Goal: Task Accomplishment & Management: Manage account settings

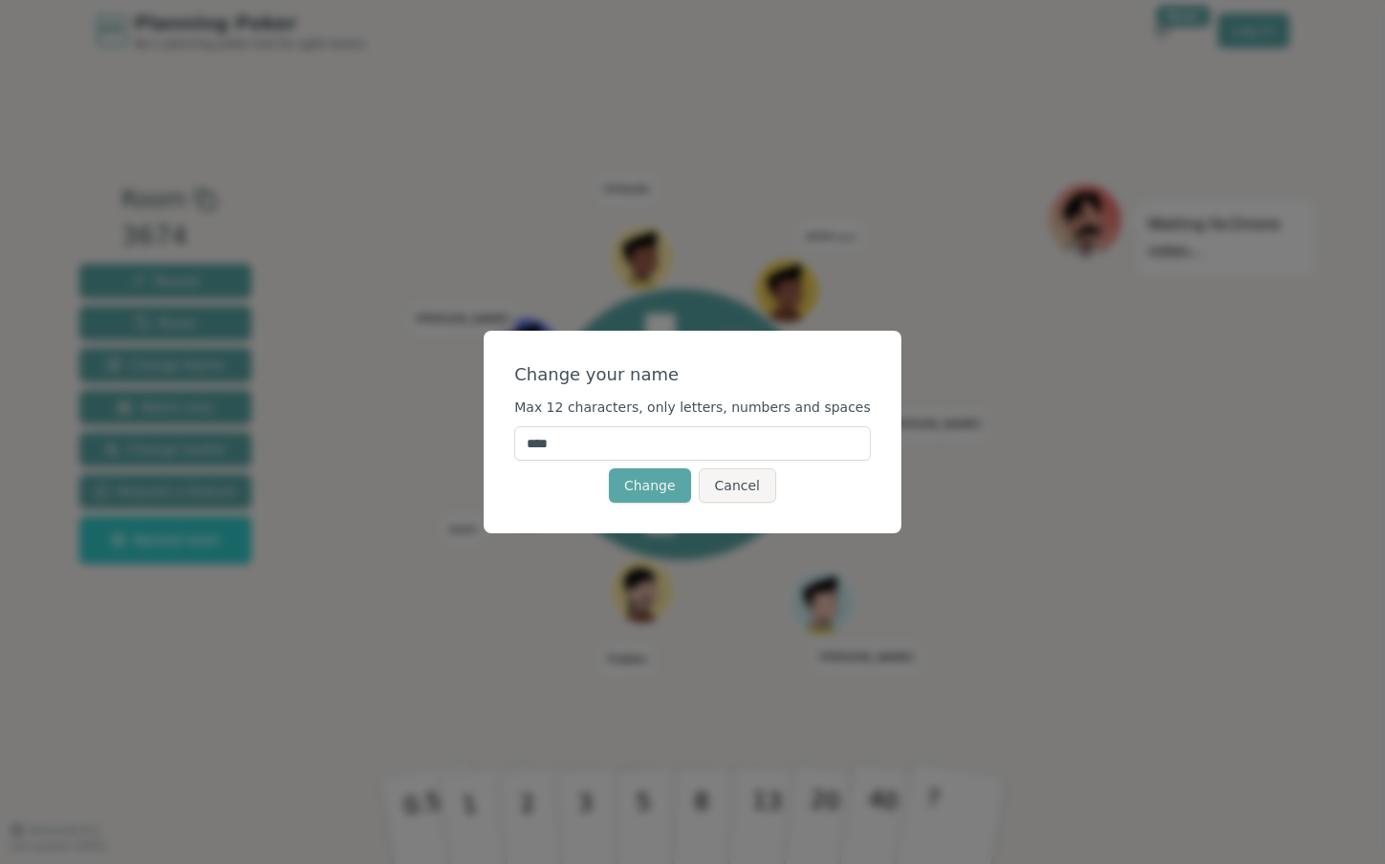
drag, startPoint x: 589, startPoint y: 443, endPoint x: 540, endPoint y: 444, distance: 48.8
click at [540, 444] on input "****" at bounding box center [692, 443] width 357 height 34
type input "*****"
click at [644, 487] on button "Change" at bounding box center [650, 485] width 82 height 34
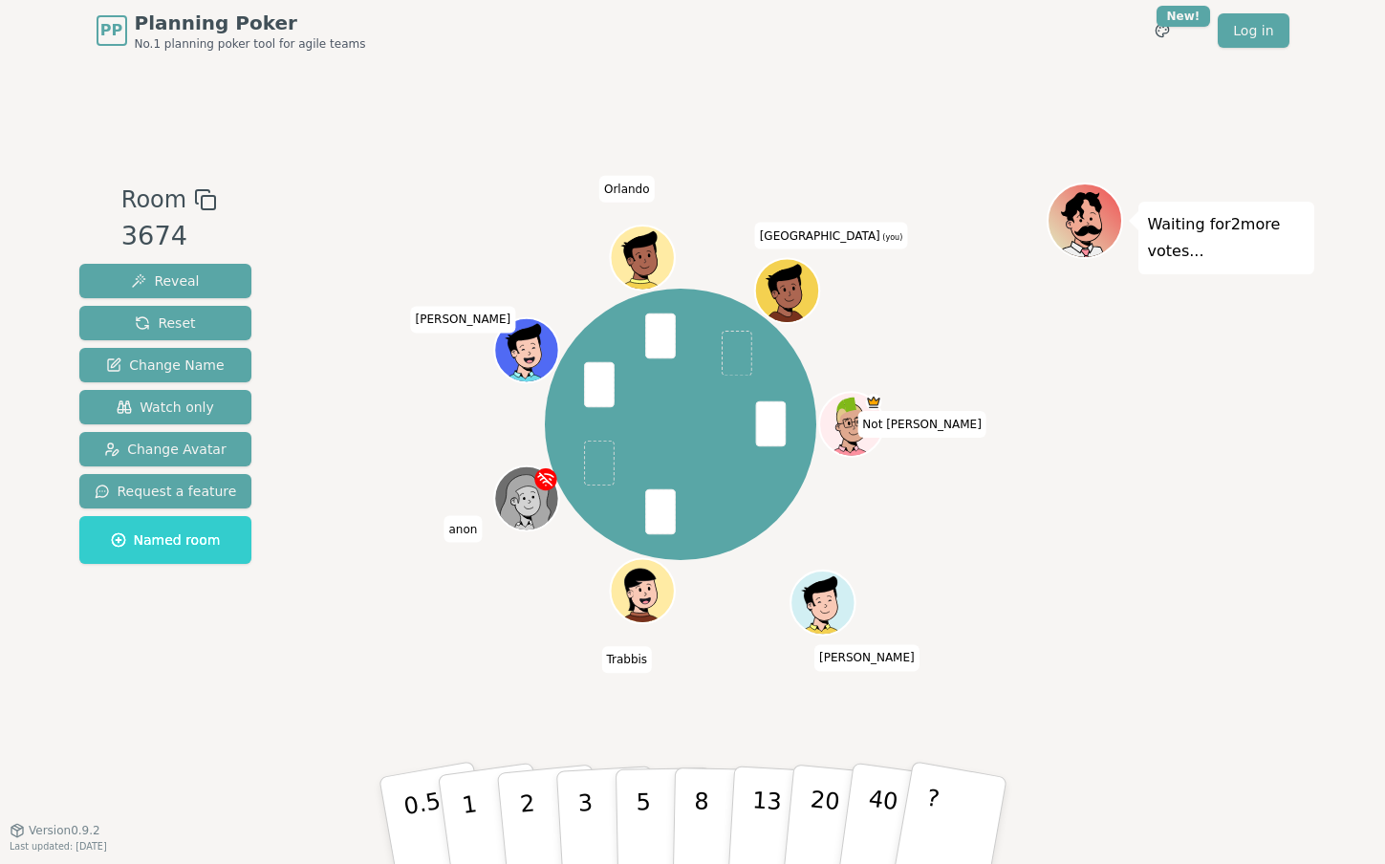
click at [784, 284] on icon at bounding box center [789, 287] width 50 height 8
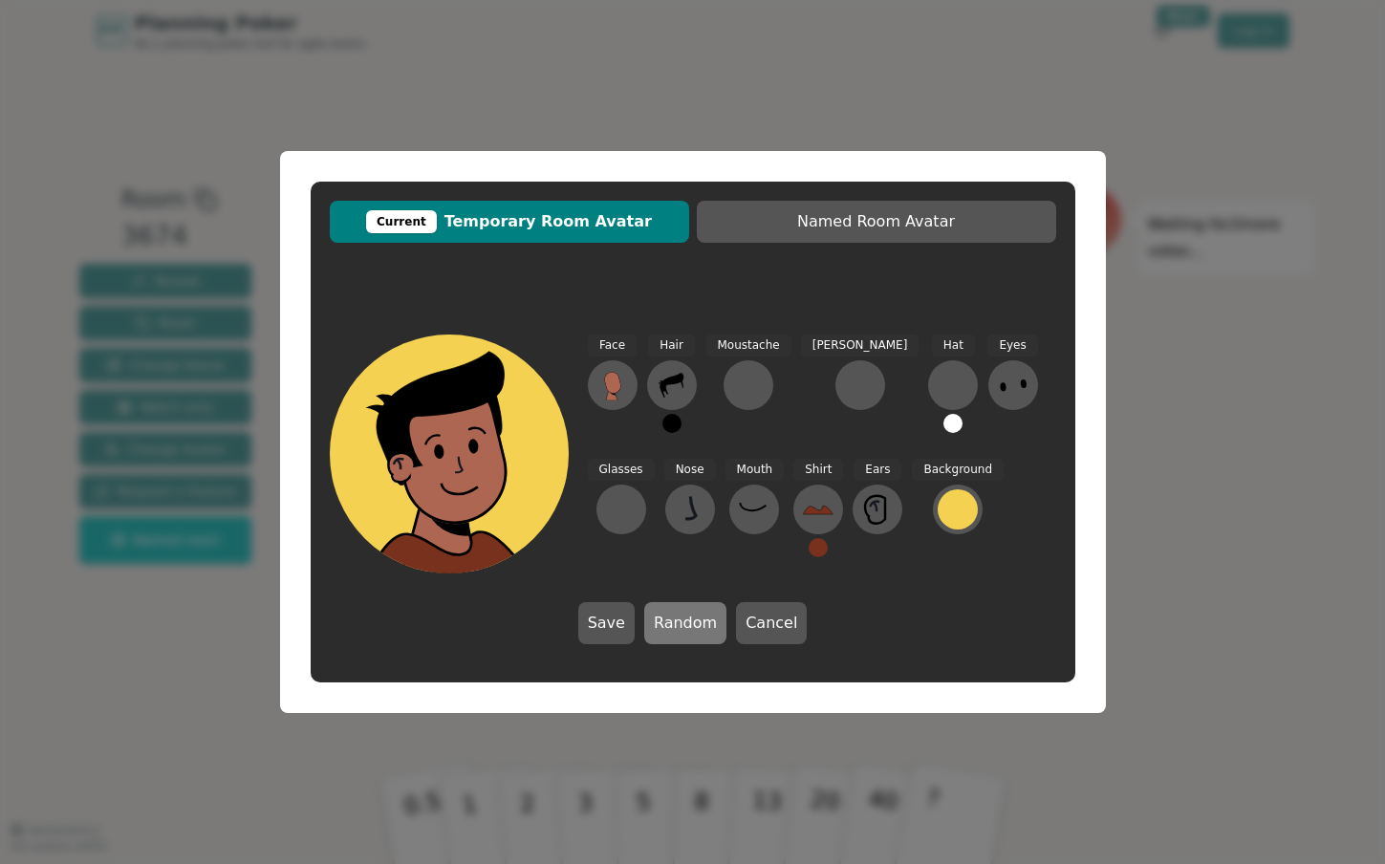
click at [664, 624] on button "Random" at bounding box center [685, 623] width 82 height 42
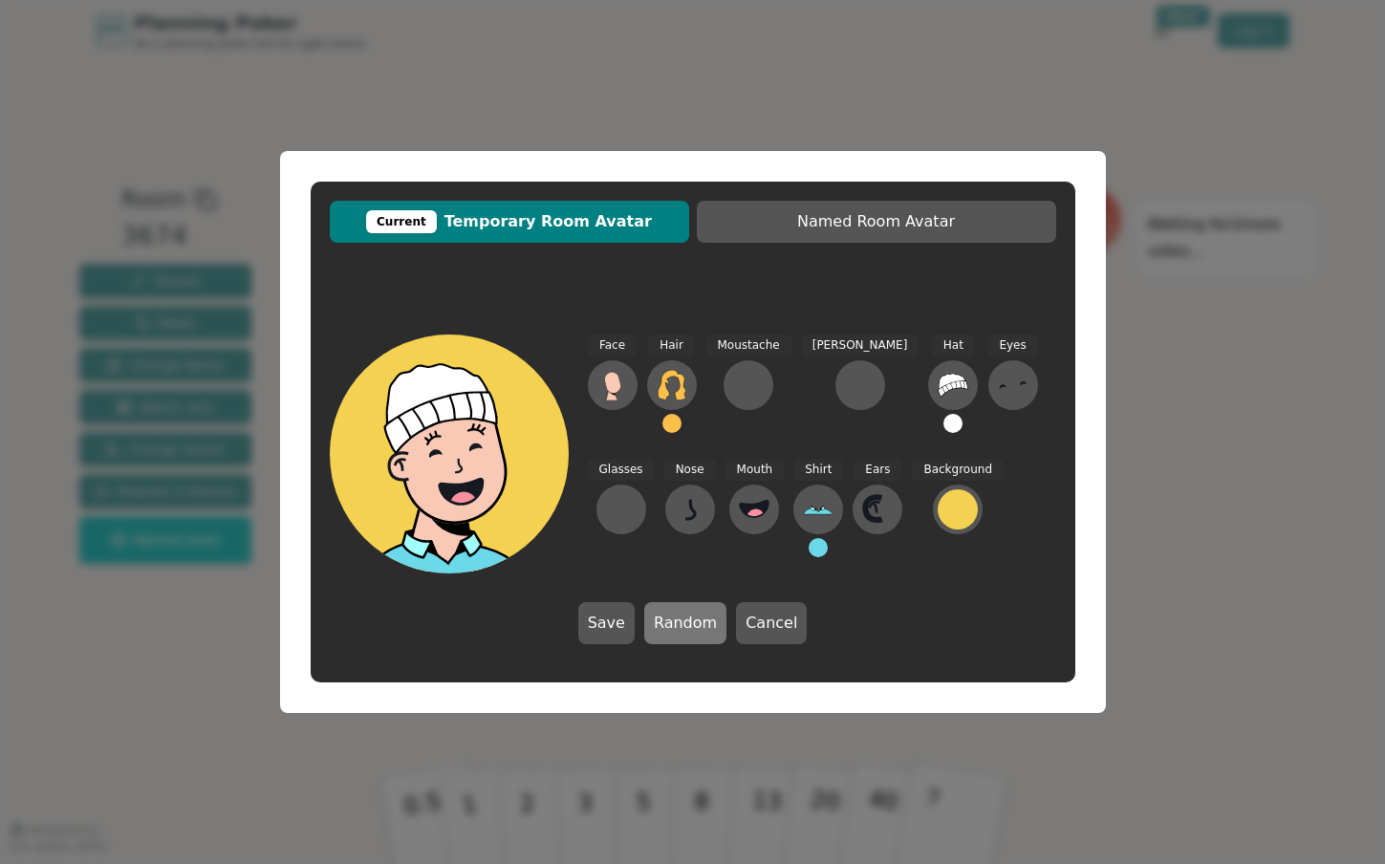
click at [673, 625] on button "Random" at bounding box center [685, 623] width 82 height 42
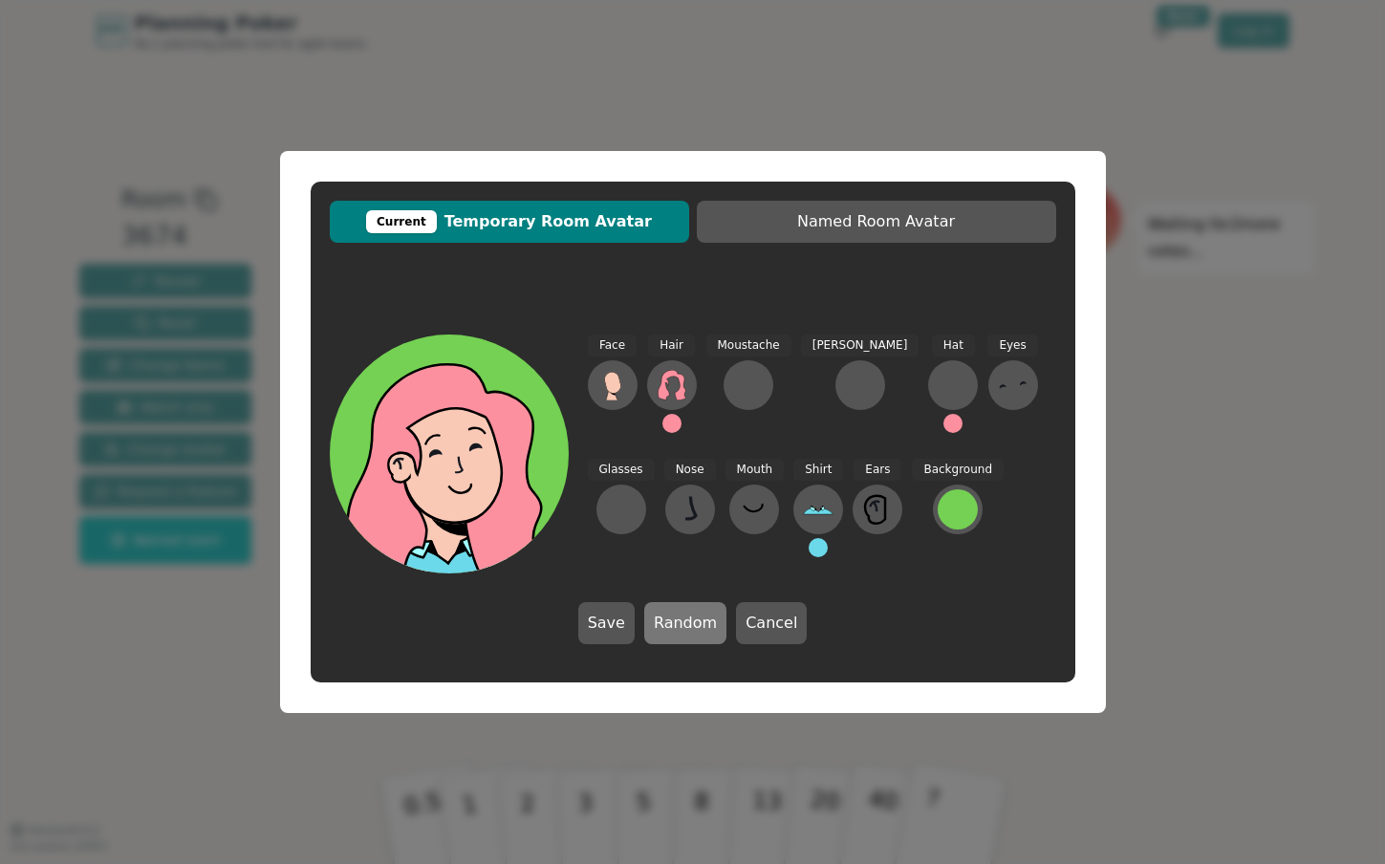
click at [673, 625] on button "Random" at bounding box center [685, 623] width 82 height 42
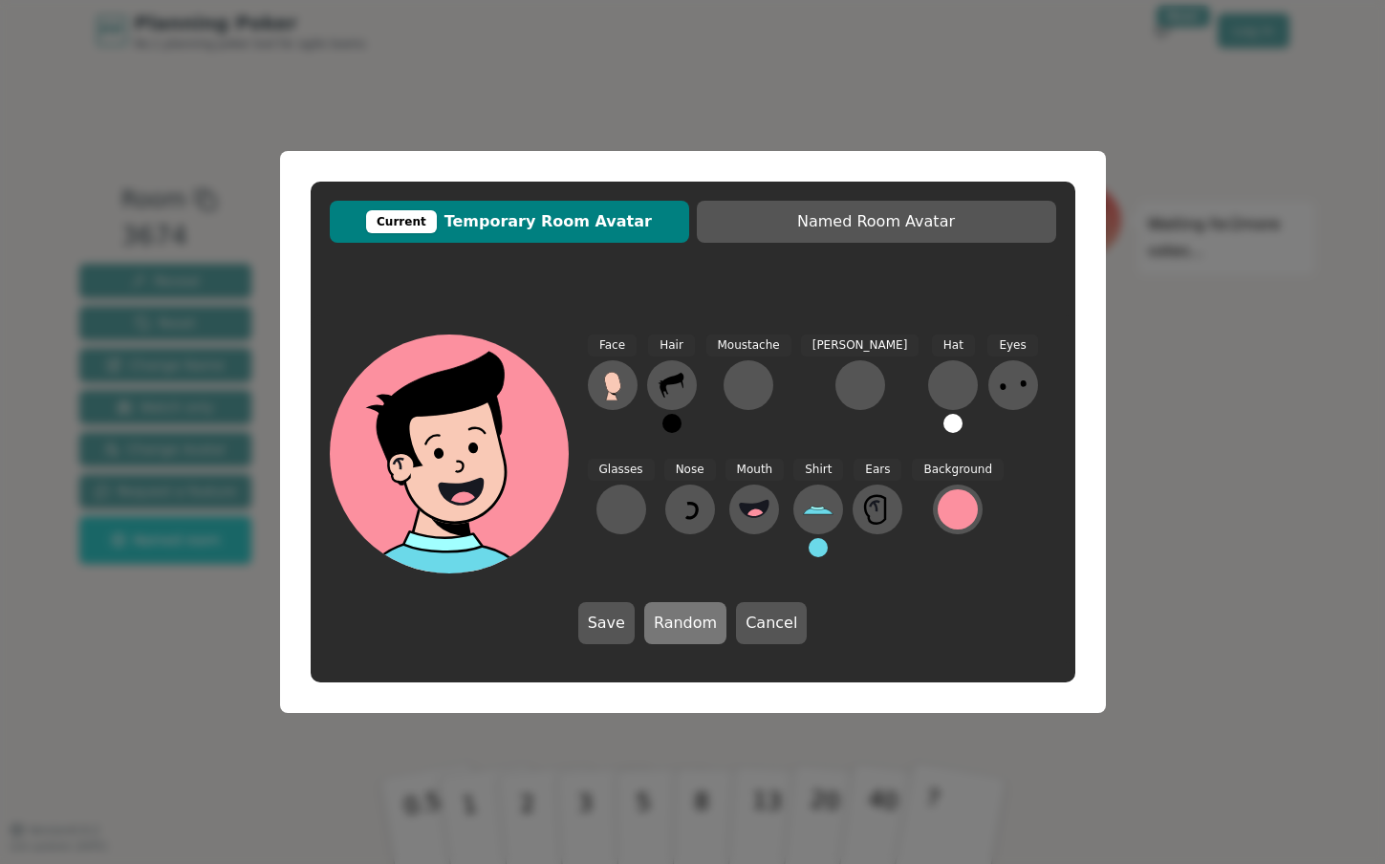
click at [689, 624] on button "Random" at bounding box center [685, 623] width 82 height 42
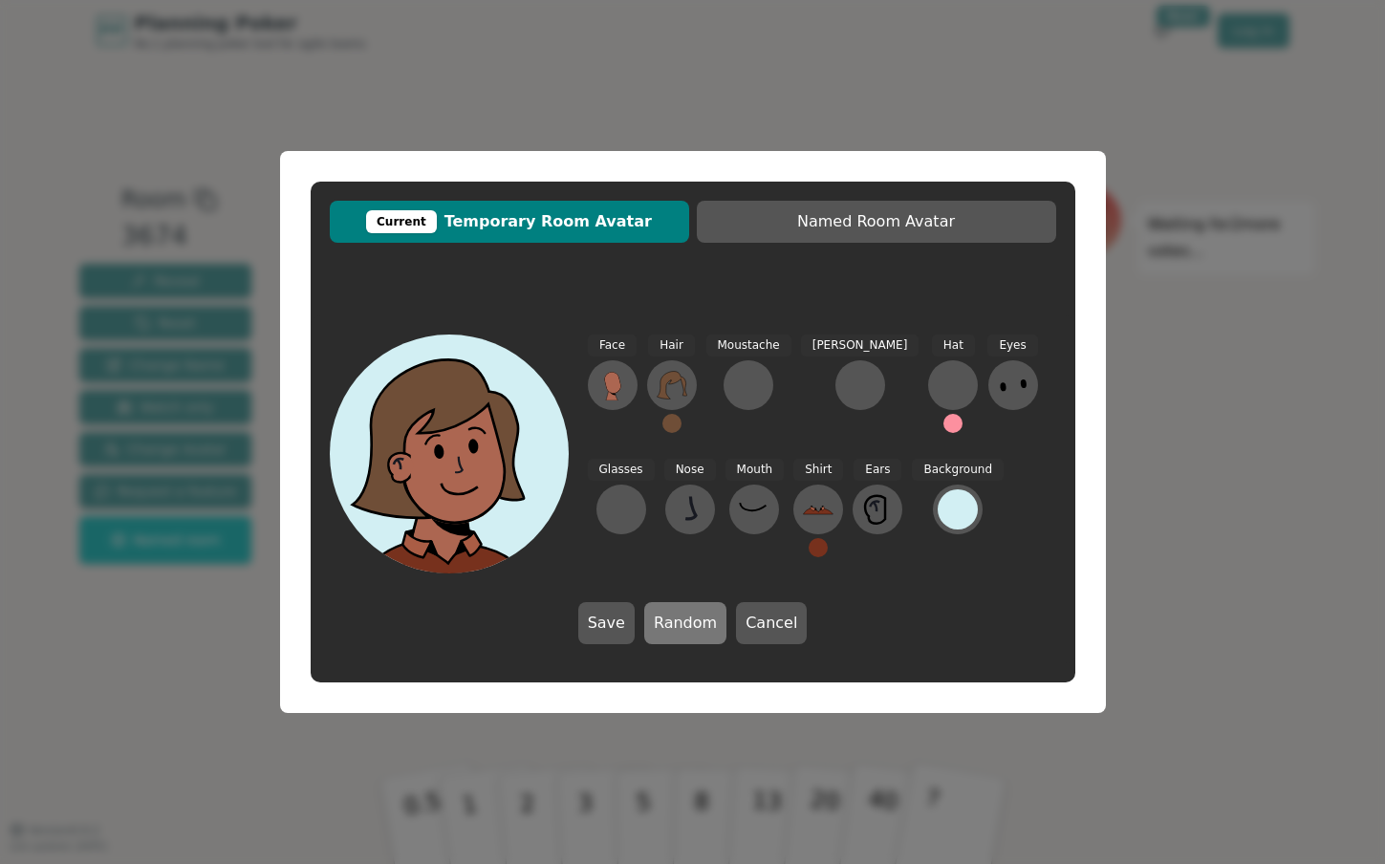
click at [689, 624] on button "Random" at bounding box center [685, 623] width 82 height 42
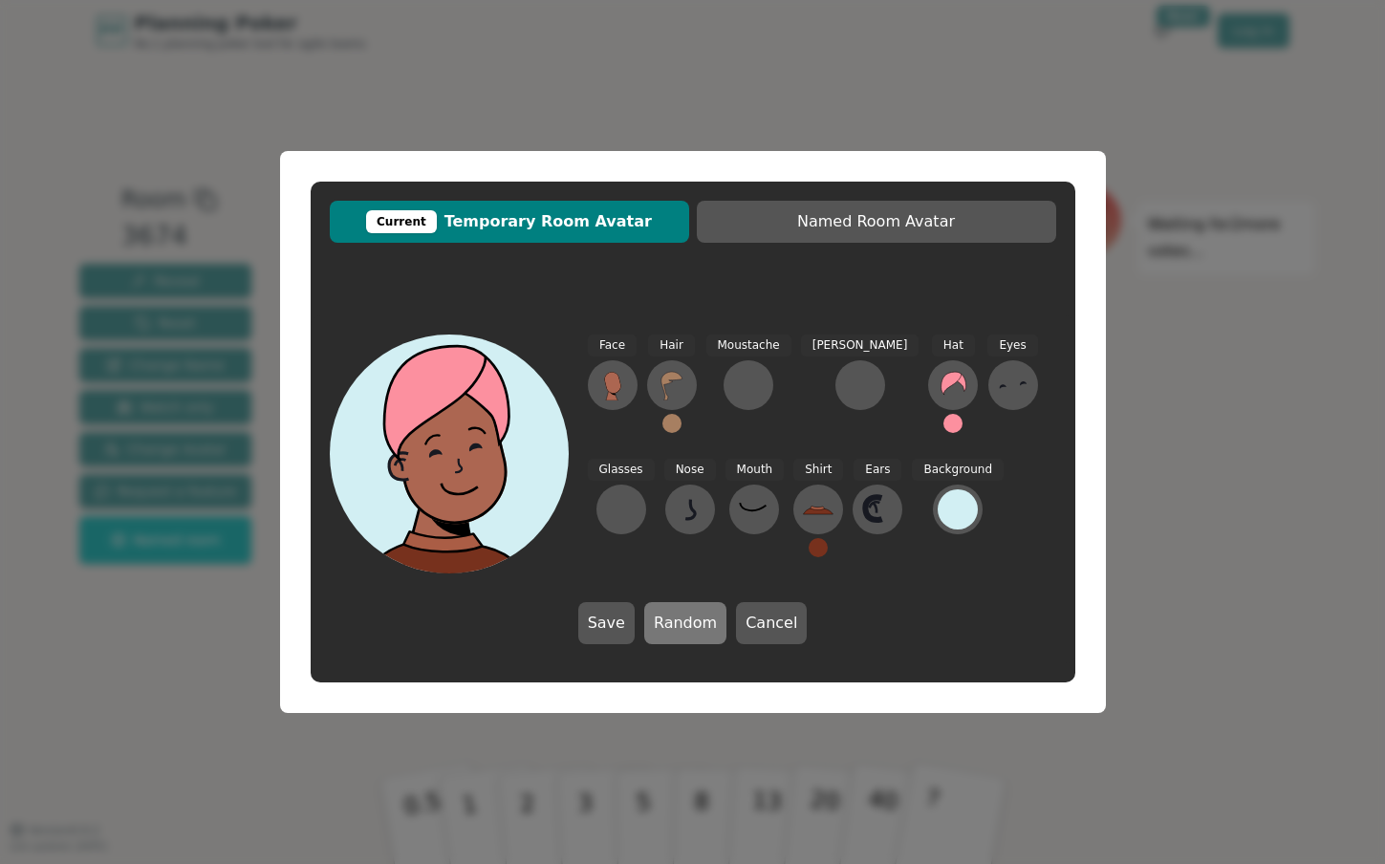
click at [689, 624] on button "Random" at bounding box center [685, 623] width 82 height 42
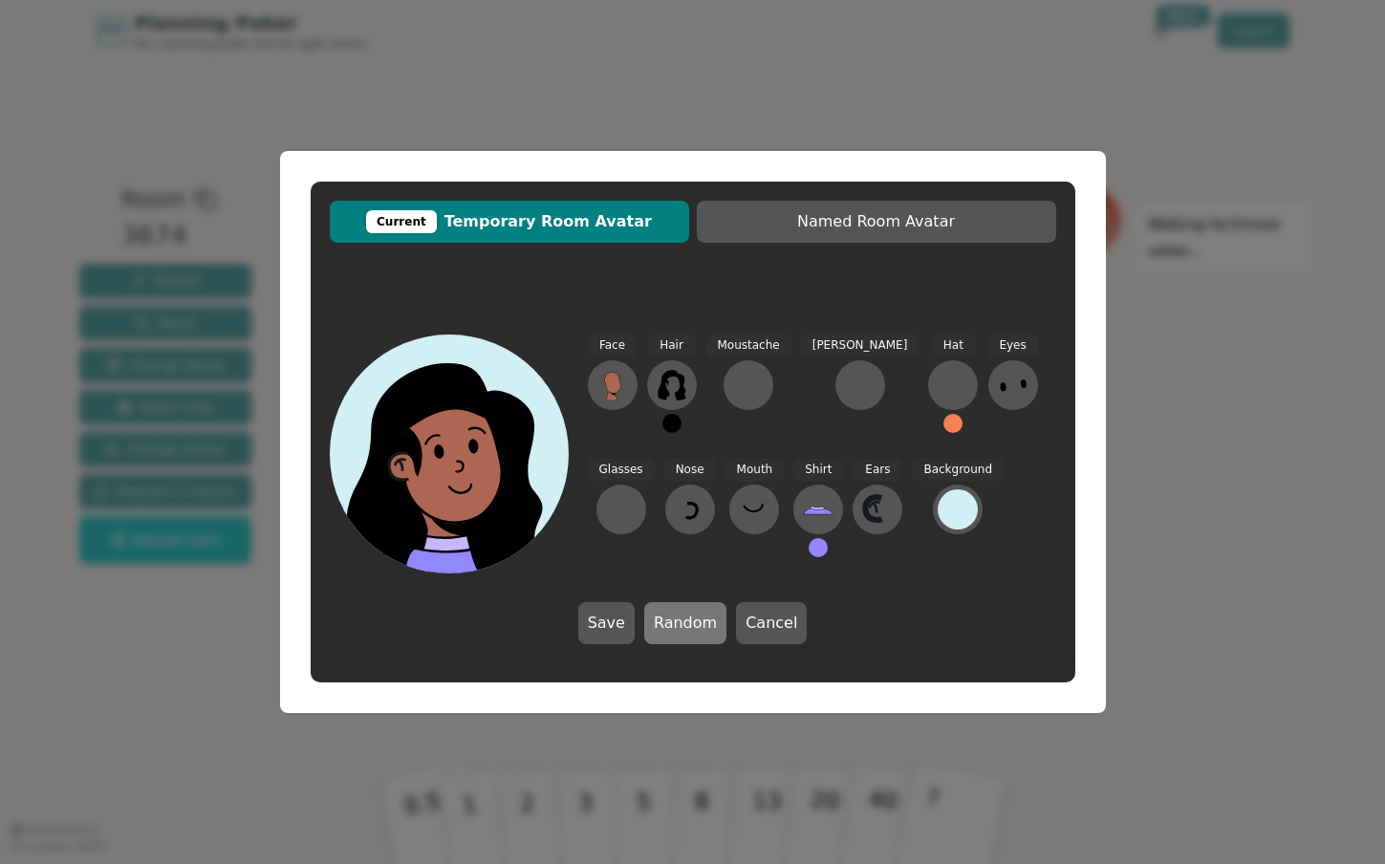
click at [689, 624] on button "Random" at bounding box center [685, 623] width 82 height 42
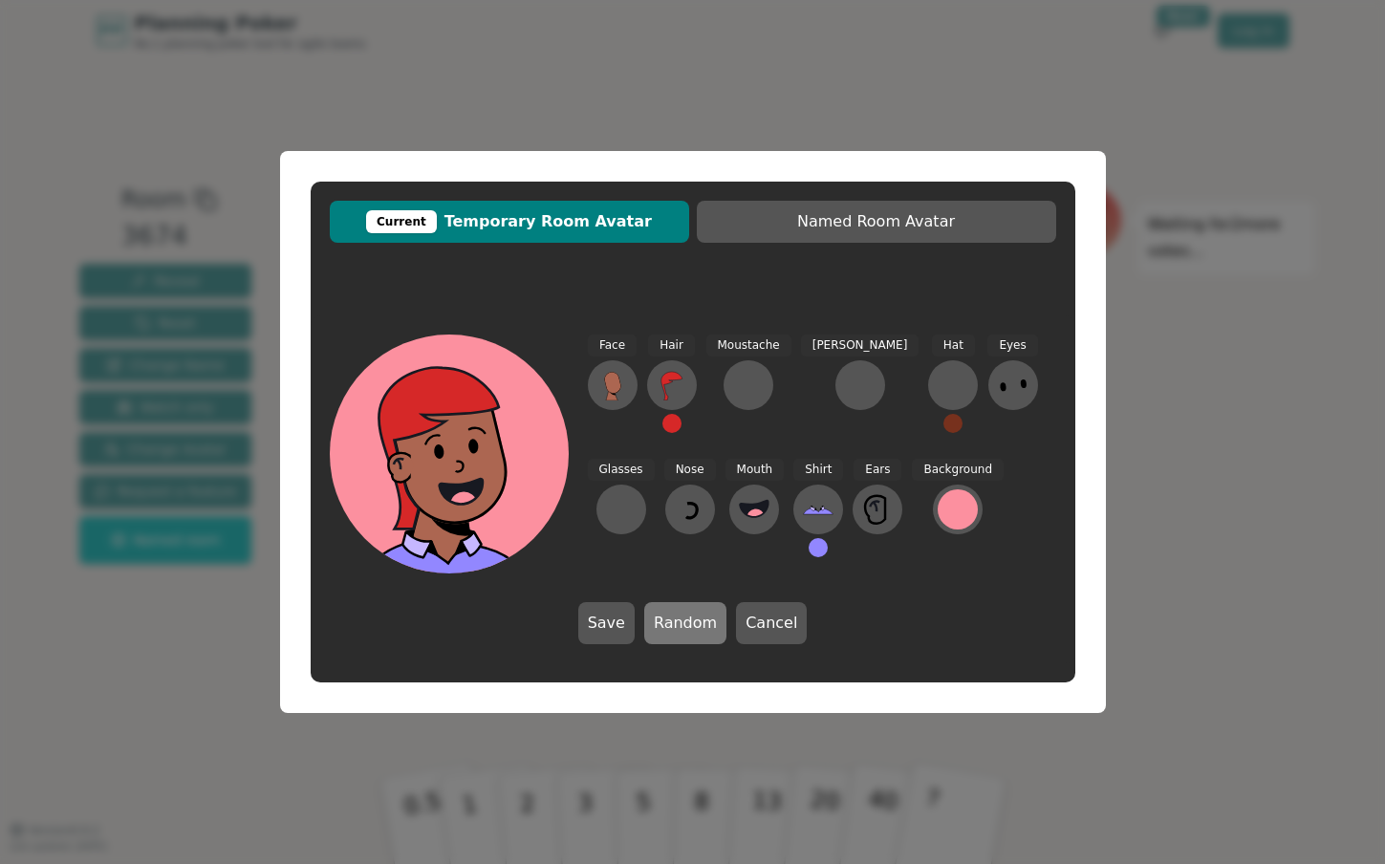
click at [689, 624] on button "Random" at bounding box center [685, 623] width 82 height 42
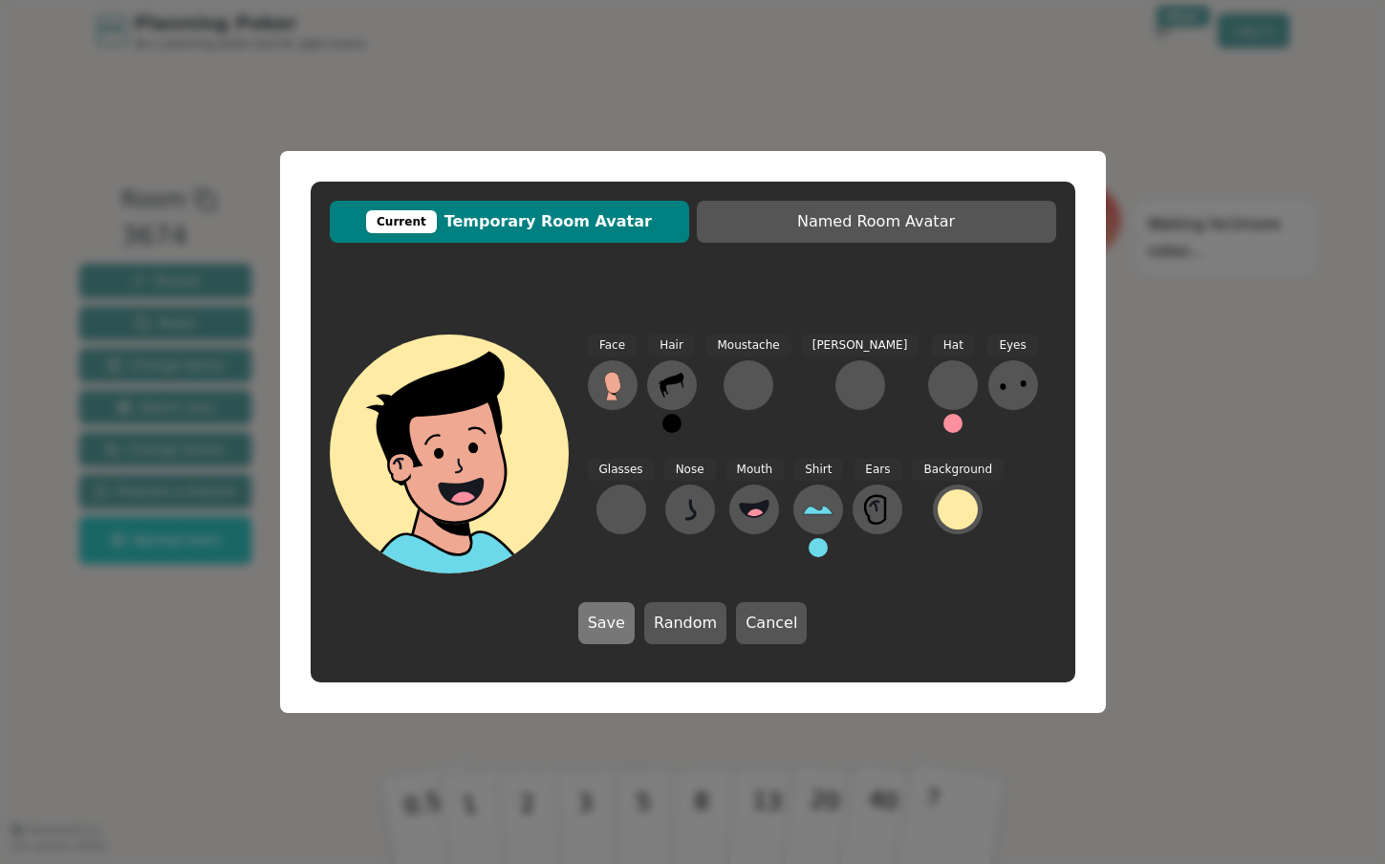
click at [609, 633] on button "Save" at bounding box center [606, 623] width 56 height 42
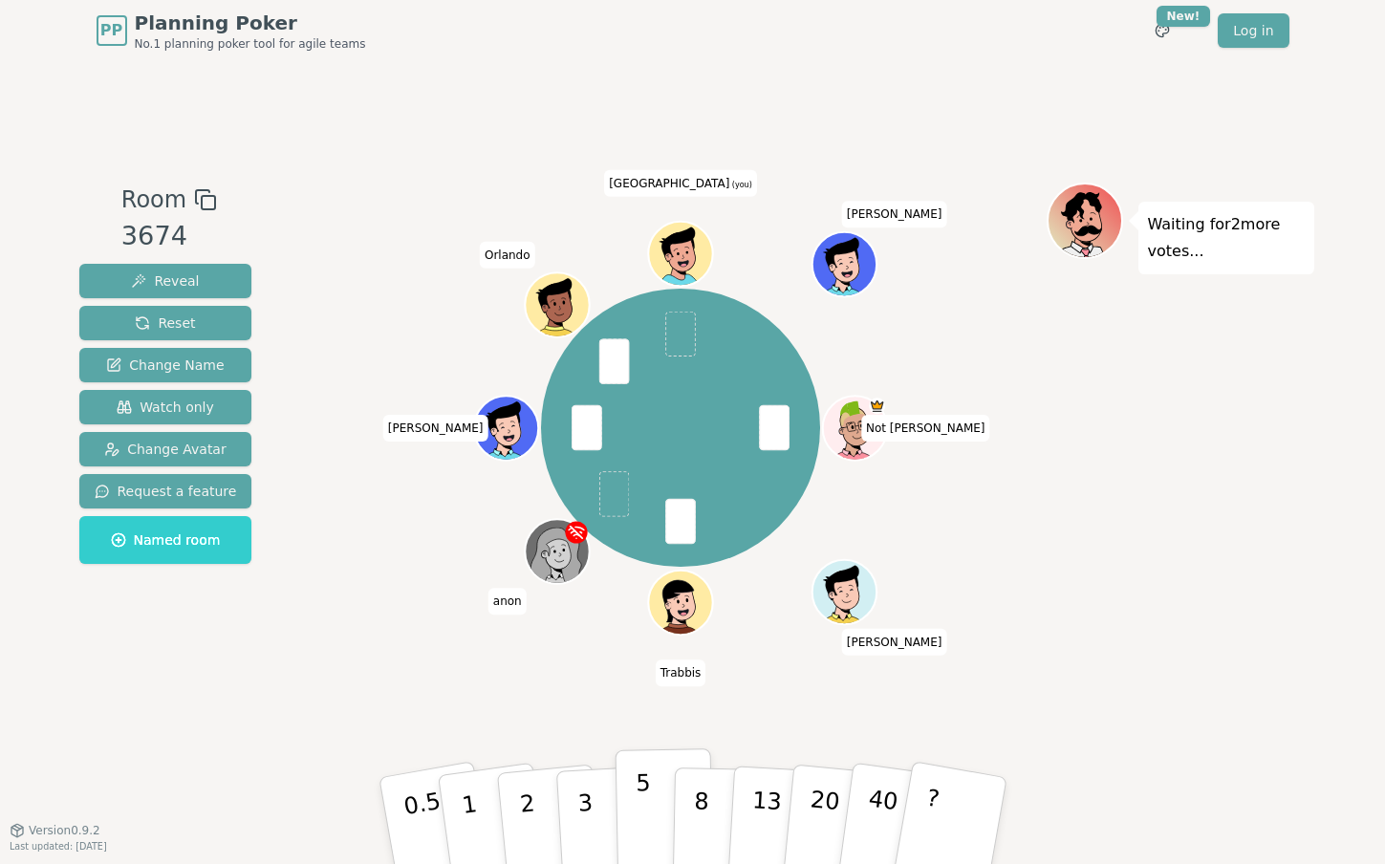
click at [645, 792] on p "5" at bounding box center [643, 821] width 16 height 103
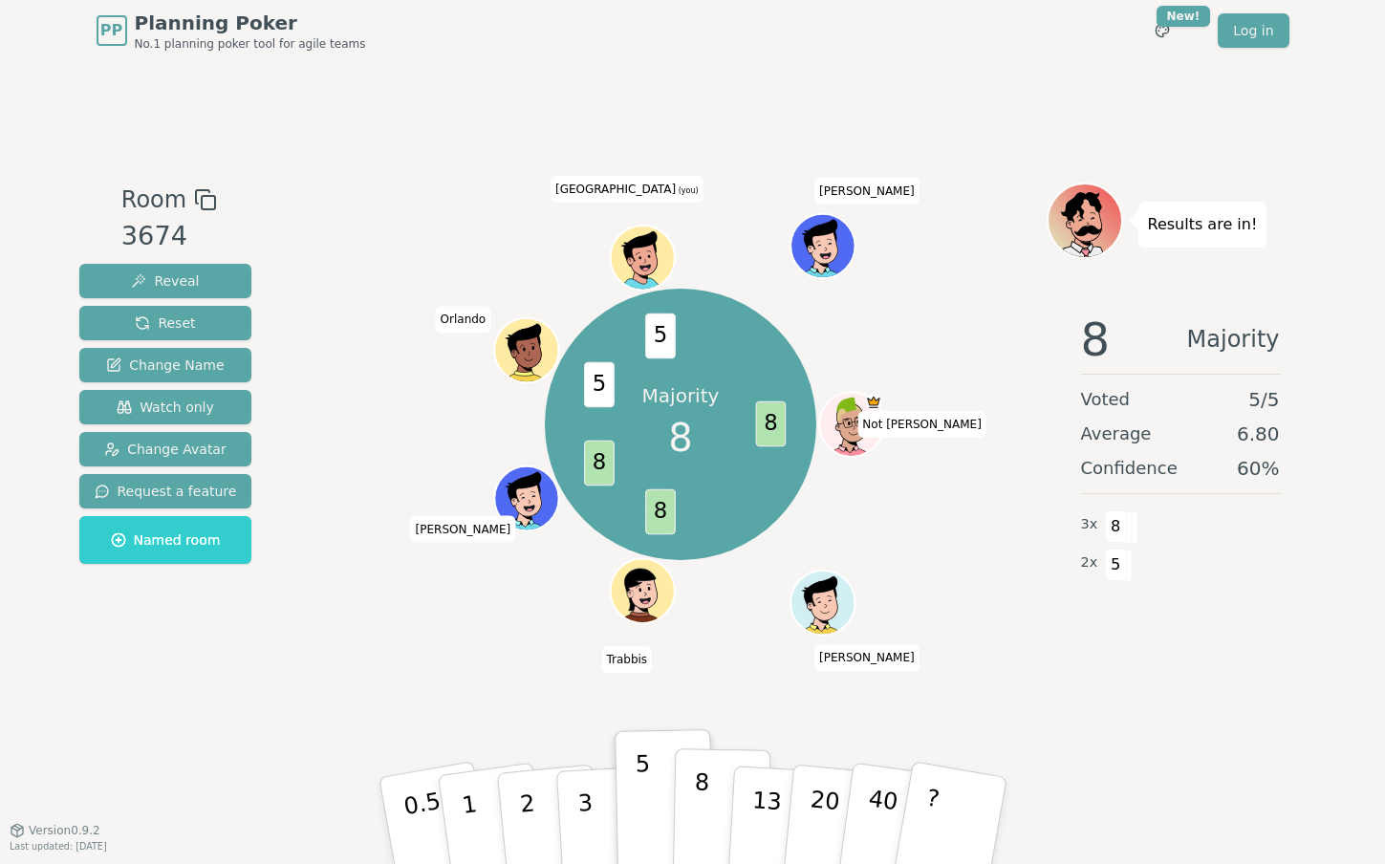
click at [699, 798] on p "8" at bounding box center [700, 820] width 16 height 103
